Goal: Task Accomplishment & Management: Manage account settings

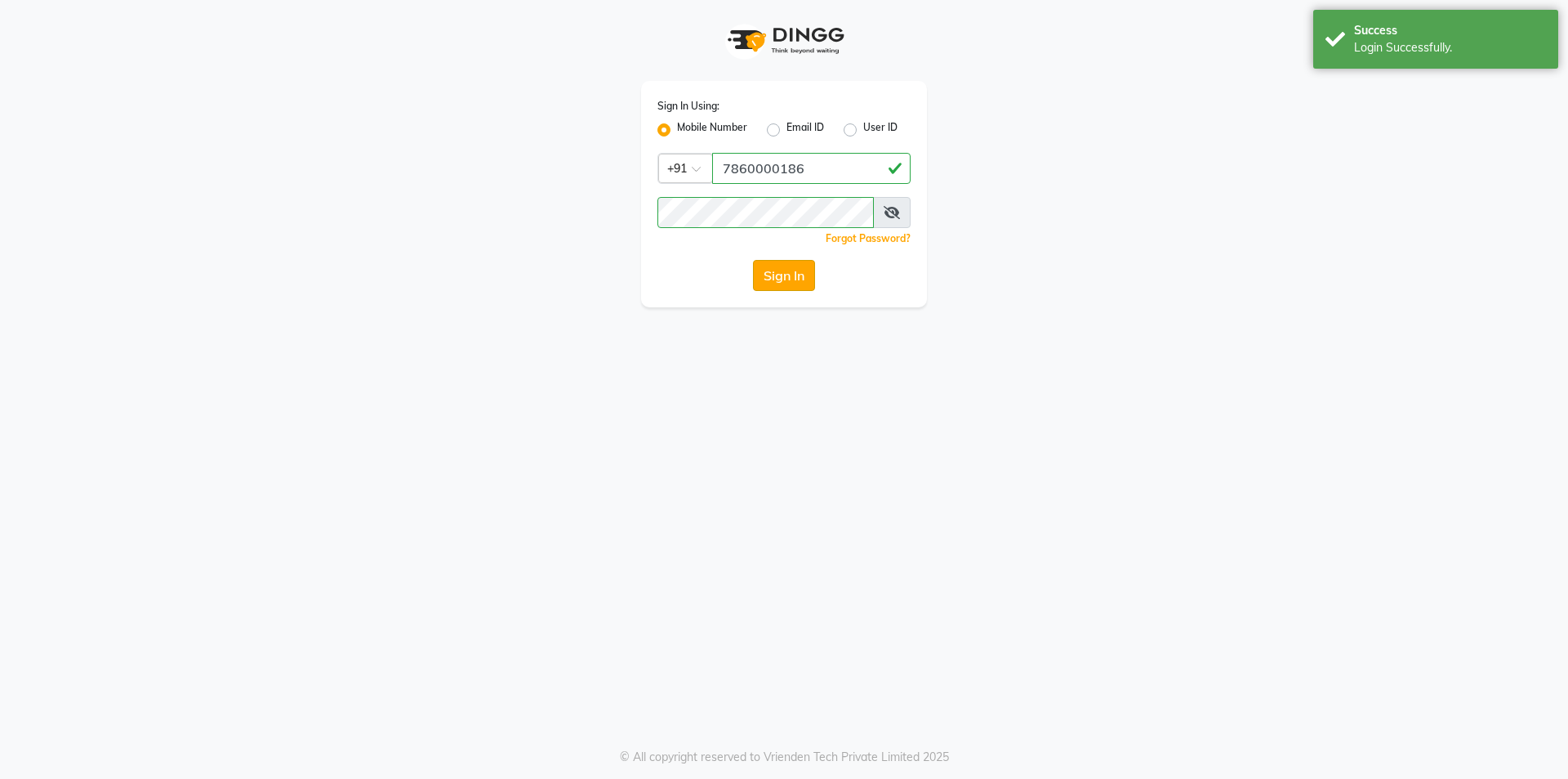
click at [805, 273] on button "Sign In" at bounding box center [784, 275] width 62 height 31
click at [843, 181] on input "7860000186" at bounding box center [811, 168] width 198 height 31
type input "7860000795"
click at [802, 291] on div "Sign In Using: Mobile Number Email ID User ID Country Code × [PHONE_NUMBER] Rem…" at bounding box center [784, 194] width 286 height 226
click at [803, 276] on button "Sign In" at bounding box center [784, 275] width 62 height 31
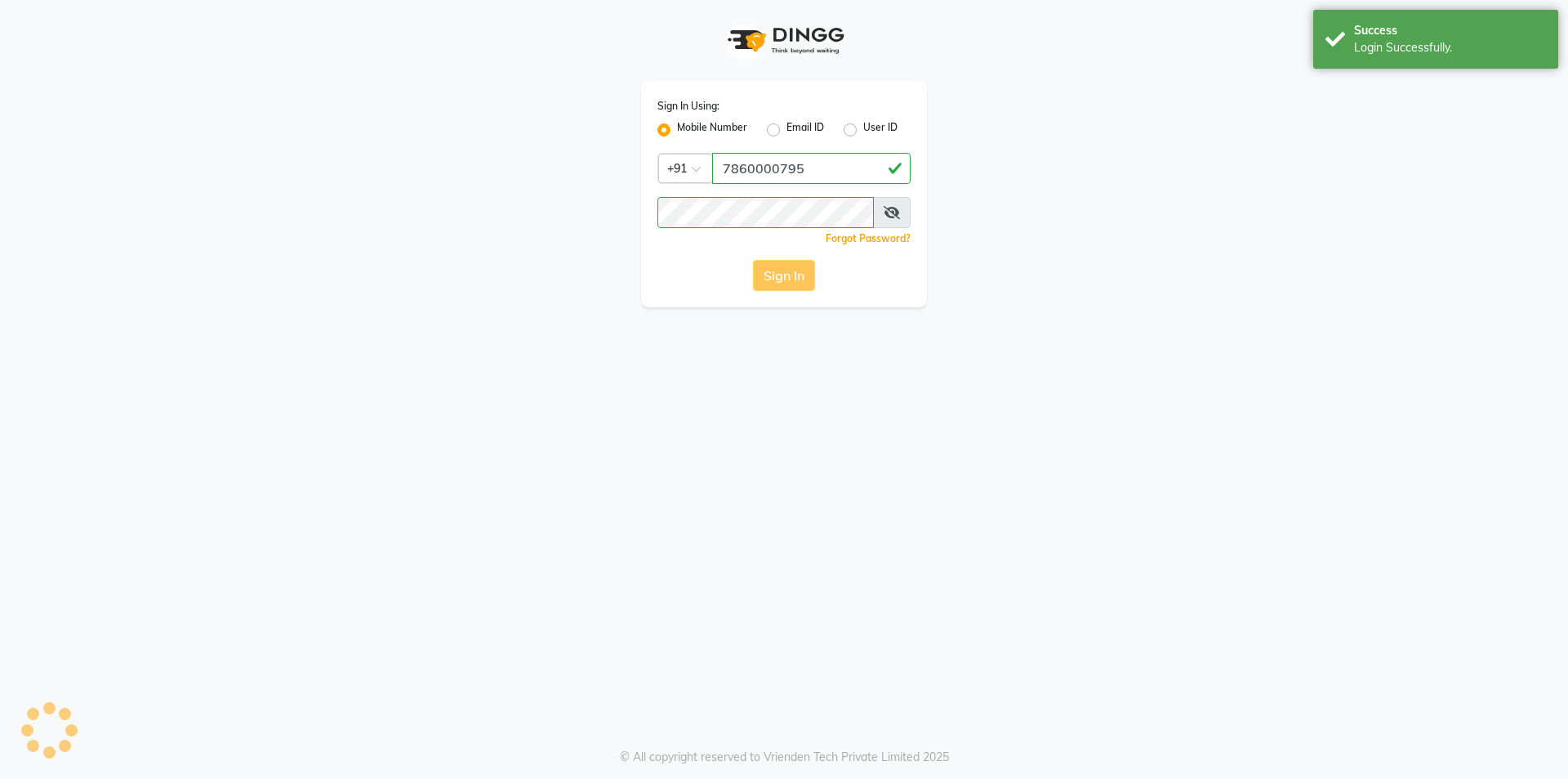
click at [799, 280] on div "Sign In" at bounding box center [784, 275] width 253 height 31
